Goal: Navigation & Orientation: Find specific page/section

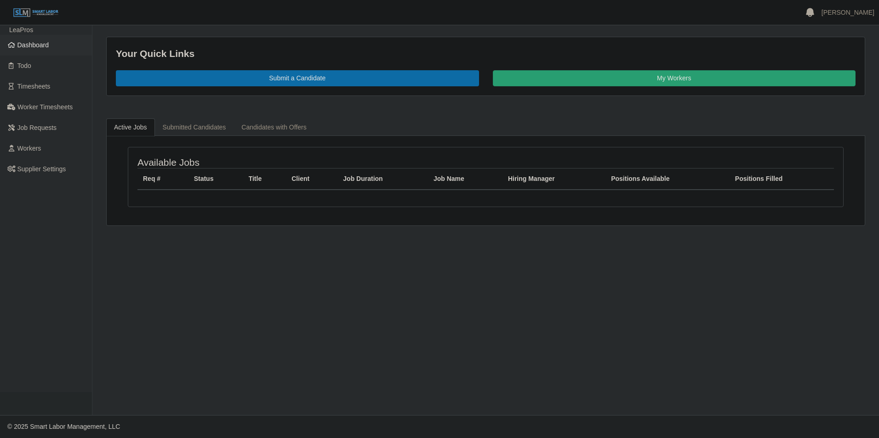
click at [45, 47] on span "Dashboard" at bounding box center [33, 44] width 32 height 7
click at [26, 46] on span "Dashboard" at bounding box center [33, 44] width 32 height 7
click at [35, 45] on span "Dashboard" at bounding box center [33, 44] width 32 height 7
click at [32, 46] on span "Dashboard" at bounding box center [33, 44] width 32 height 7
click at [44, 45] on span "Dashboard" at bounding box center [33, 44] width 32 height 7
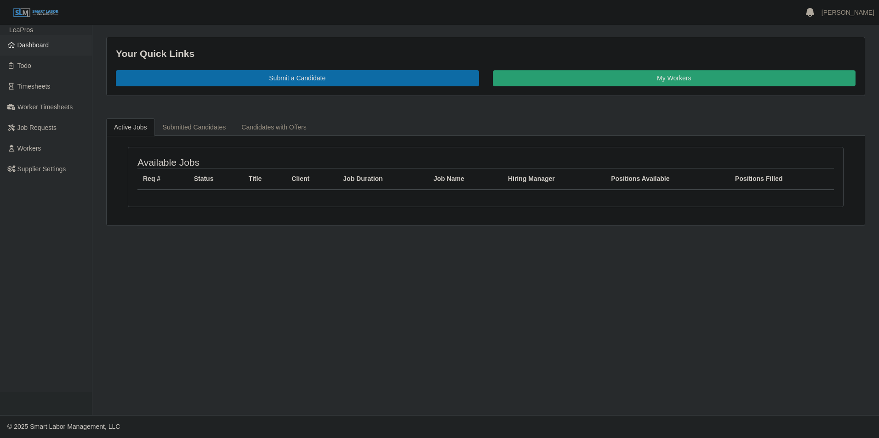
click at [40, 41] on span "Dashboard" at bounding box center [33, 44] width 32 height 7
click at [27, 41] on span "Dashboard" at bounding box center [33, 44] width 32 height 7
